Goal: Find specific page/section: Find specific page/section

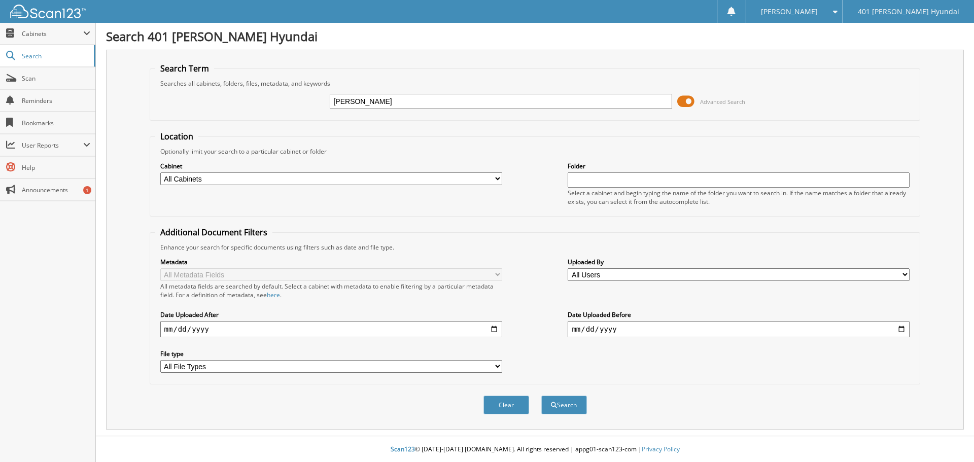
type input "[PERSON_NAME]"
click at [541, 396] on button "Search" at bounding box center [564, 405] width 46 height 19
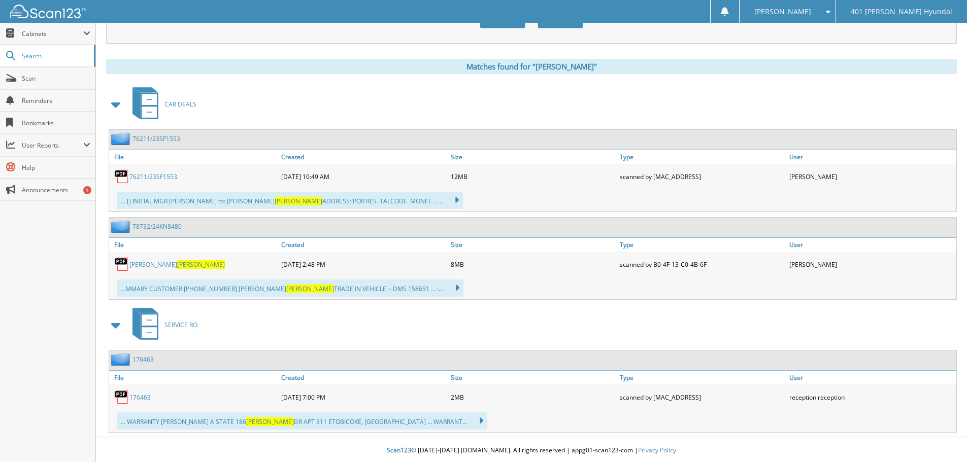
scroll to position [388, 0]
drag, startPoint x: 146, startPoint y: 172, endPoint x: 174, endPoint y: 172, distance: 28.4
click at [146, 172] on link "76211/23SF1553" at bounding box center [153, 176] width 48 height 9
